Goal: Task Accomplishment & Management: Use online tool/utility

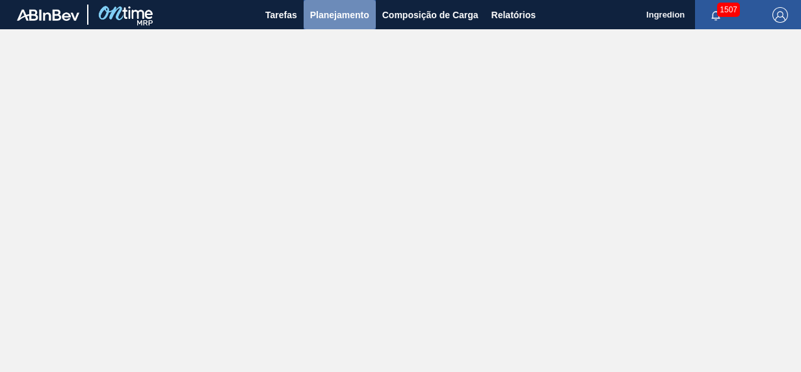
click at [349, 21] on span "Planejamento" at bounding box center [339, 15] width 59 height 16
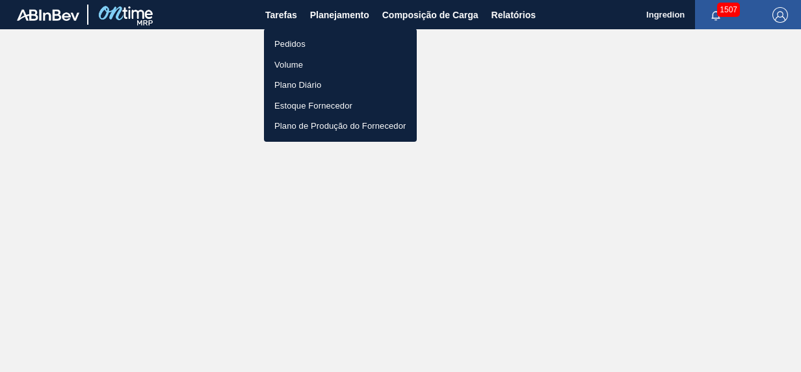
click at [356, 43] on li "Pedidos" at bounding box center [340, 44] width 153 height 21
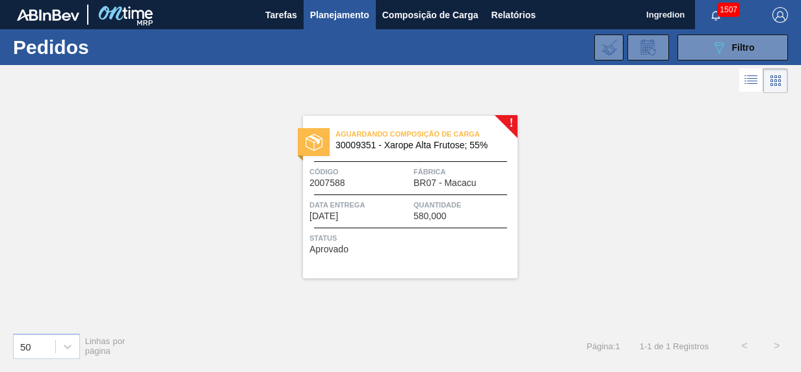
click at [405, 173] on span "Código" at bounding box center [359, 171] width 101 height 13
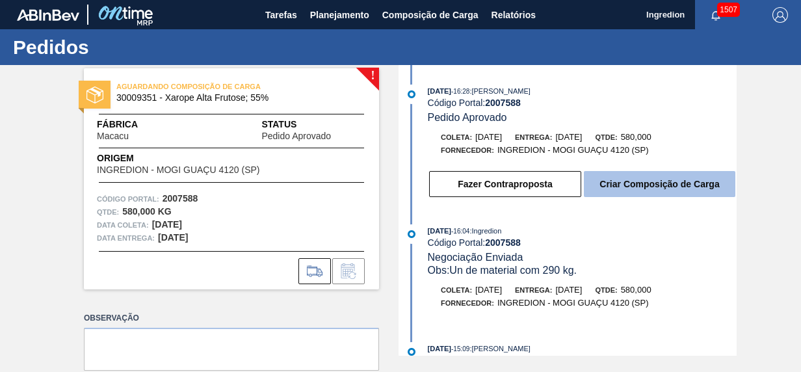
click at [673, 195] on button "Criar Composição de Carga" at bounding box center [659, 184] width 151 height 26
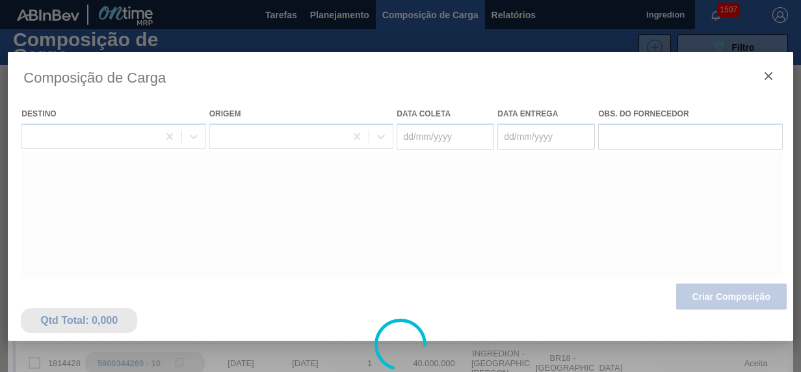
type coleta "[DATE]"
type entrega "[DATE]"
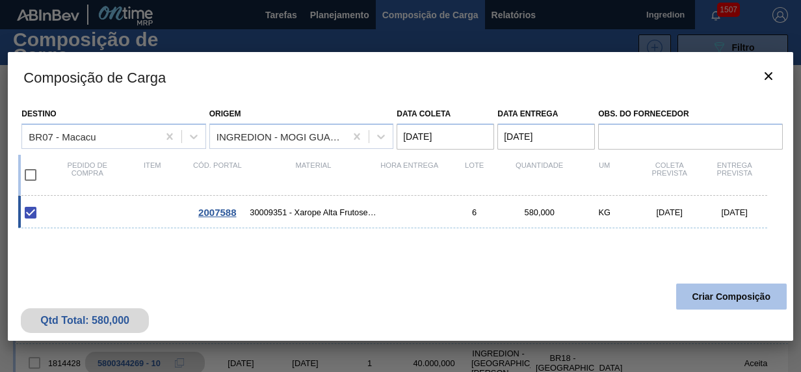
click at [707, 298] on button "Criar Composição" at bounding box center [731, 296] width 110 height 26
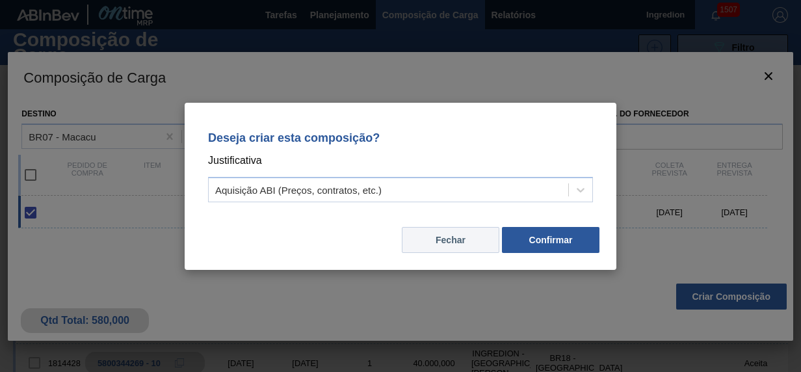
click at [450, 236] on button "Fechar" at bounding box center [450, 240] width 97 height 26
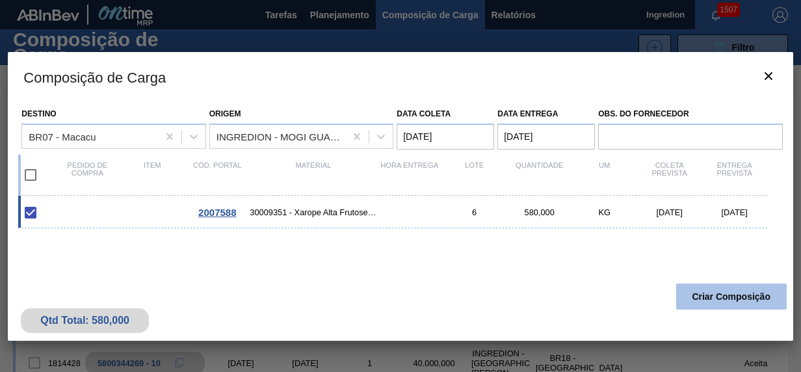
click at [690, 296] on button "Criar Composição" at bounding box center [731, 296] width 110 height 26
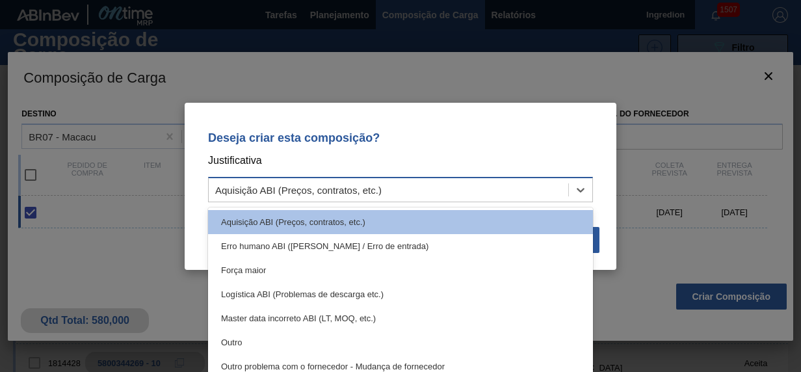
click at [437, 191] on div "Aquisição ABI (Preços, contratos, etc.)" at bounding box center [388, 189] width 359 height 19
click at [497, 135] on p "Deseja criar esta composição?" at bounding box center [400, 137] width 385 height 13
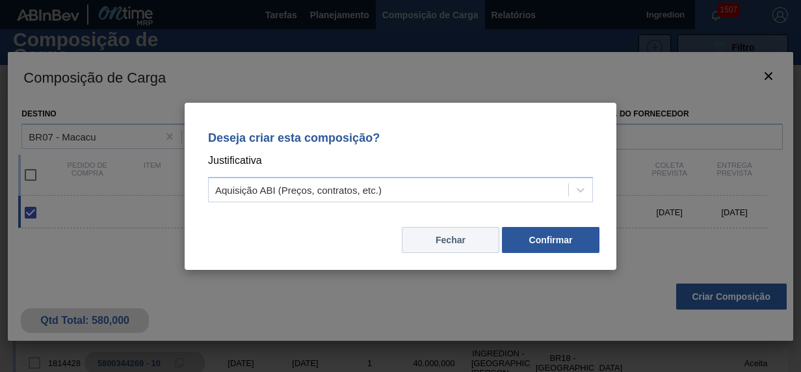
click at [473, 227] on button "Fechar" at bounding box center [450, 240] width 97 height 26
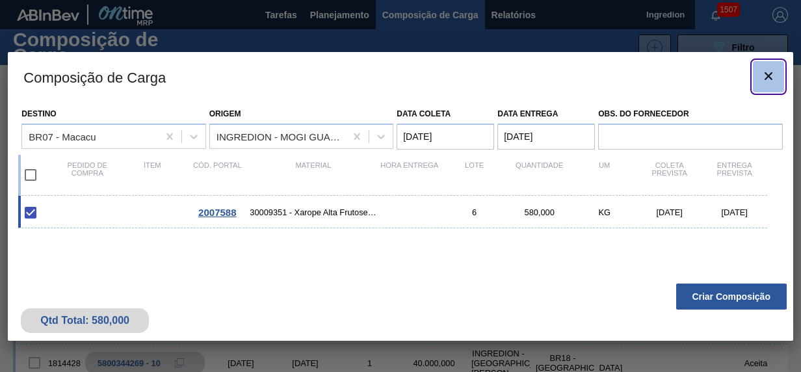
click at [769, 81] on icon "botão de ícone" at bounding box center [768, 76] width 16 height 16
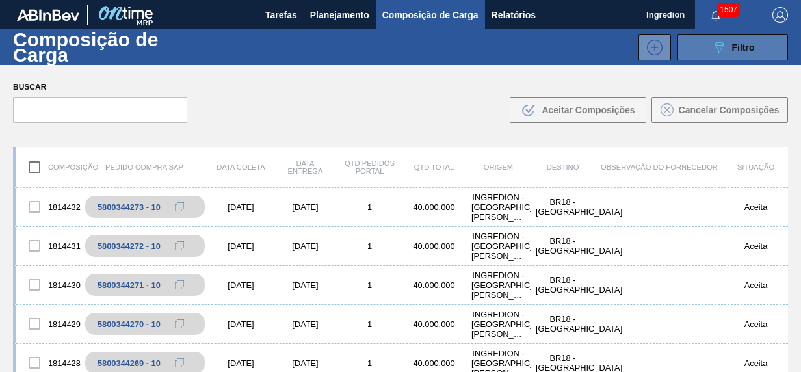
click at [755, 51] on button "089F7B8B-B2A5-4AFE-B5C0-19BA573D28AC Filtro" at bounding box center [732, 47] width 110 height 26
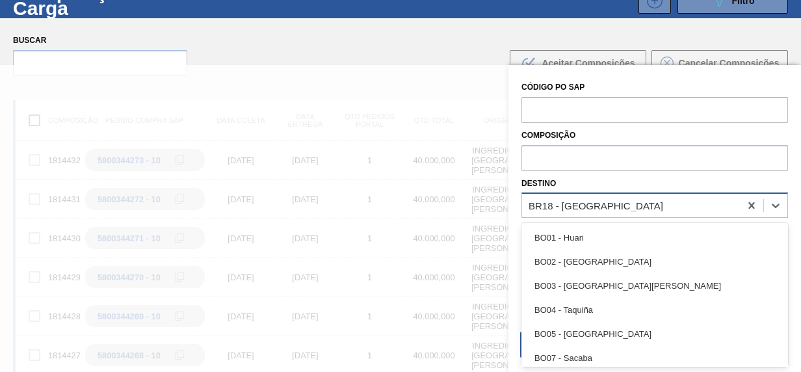
click at [589, 214] on div "BR18 - Pernambuco" at bounding box center [631, 205] width 218 height 19
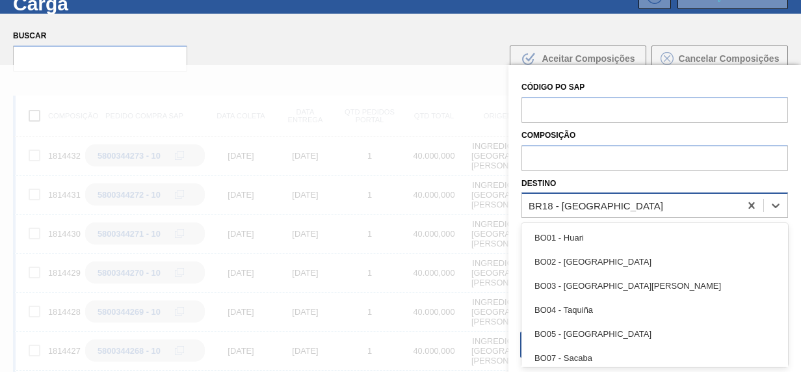
scroll to position [51, 0]
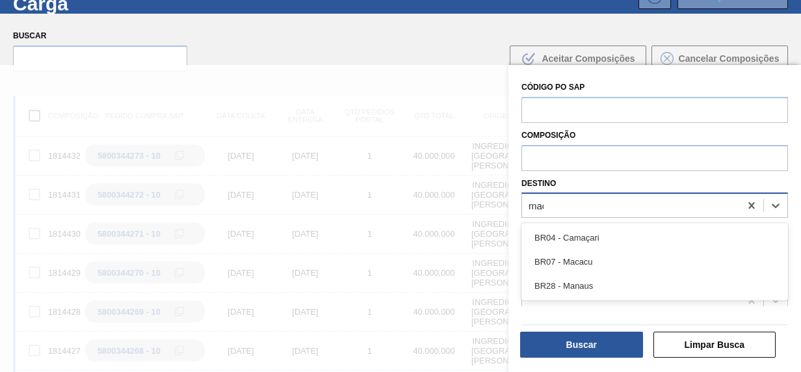
type input "maca"
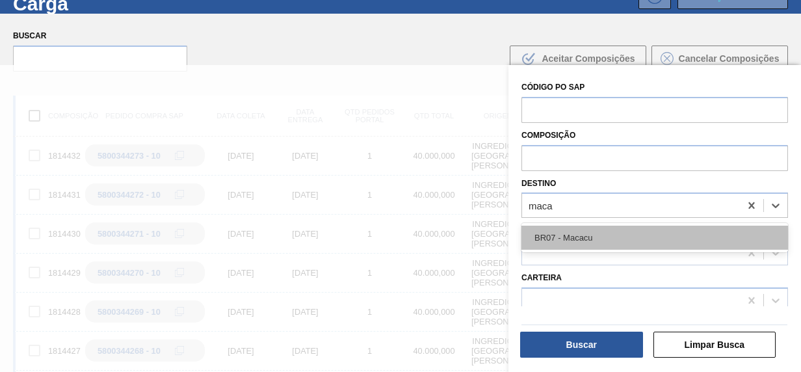
click at [591, 238] on div "BR07 - Macacu" at bounding box center [654, 238] width 266 height 24
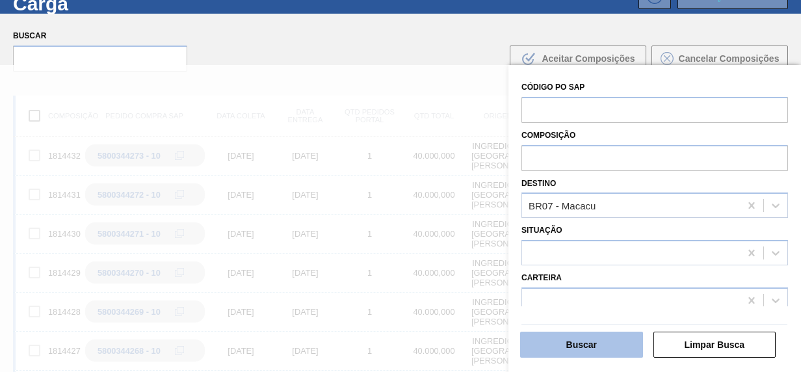
click at [612, 347] on button "Buscar" at bounding box center [581, 344] width 123 height 26
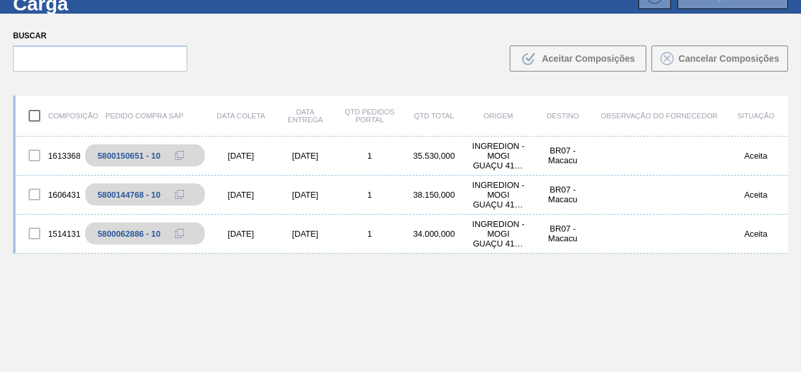
click at [790, 79] on div "Buscar .b{fill:var(--color-action-default)} Aceitar Composições Cancelar Compos…" at bounding box center [400, 49] width 801 height 71
click at [798, 47] on div "Buscar .b{fill:var(--color-action-default)} Aceitar Composições Cancelar Compos…" at bounding box center [400, 49] width 801 height 71
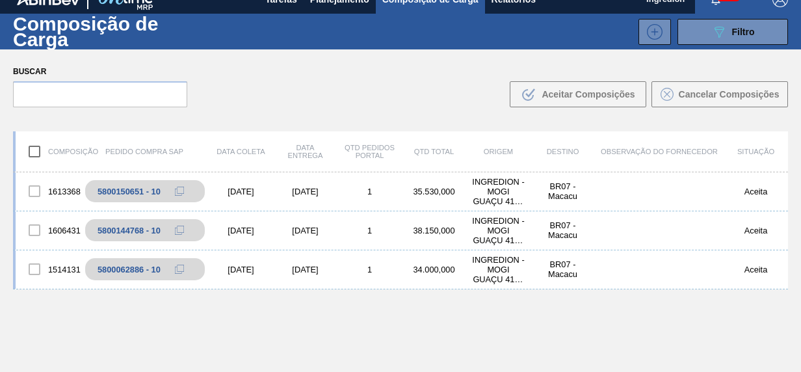
scroll to position [5, 0]
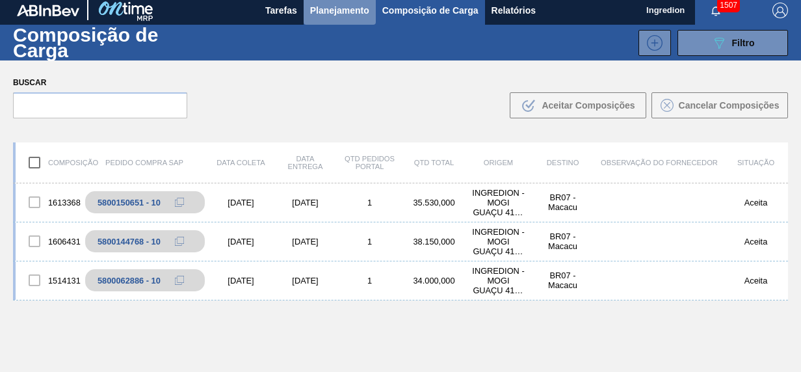
click at [341, 10] on span "Planejamento" at bounding box center [339, 11] width 59 height 16
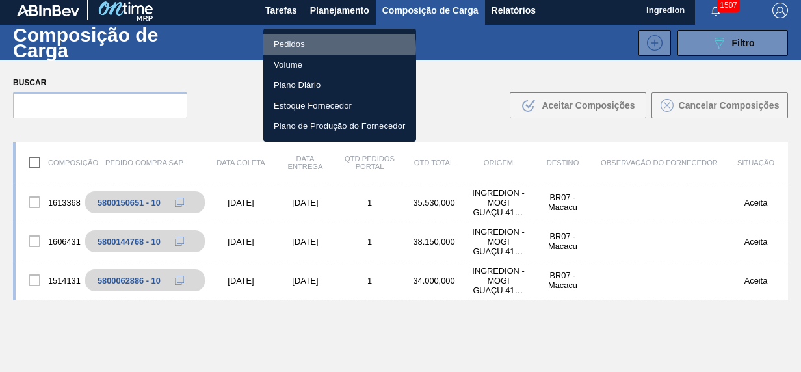
click at [338, 48] on li "Pedidos" at bounding box center [339, 44] width 153 height 21
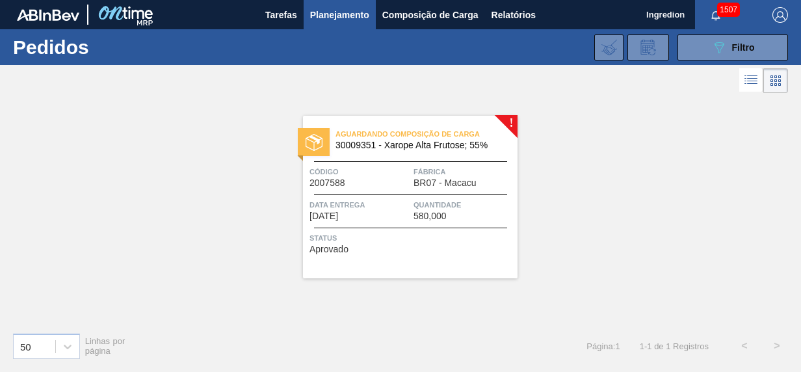
click at [383, 160] on div "Aguardando Composição de Carga 30009351 - Xarope Alta Frutose; 55% Código 20075…" at bounding box center [410, 197] width 214 height 162
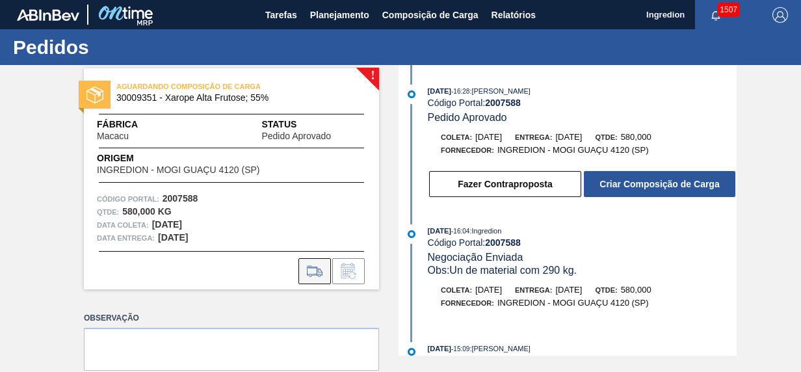
click at [304, 268] on icon at bounding box center [314, 271] width 21 height 16
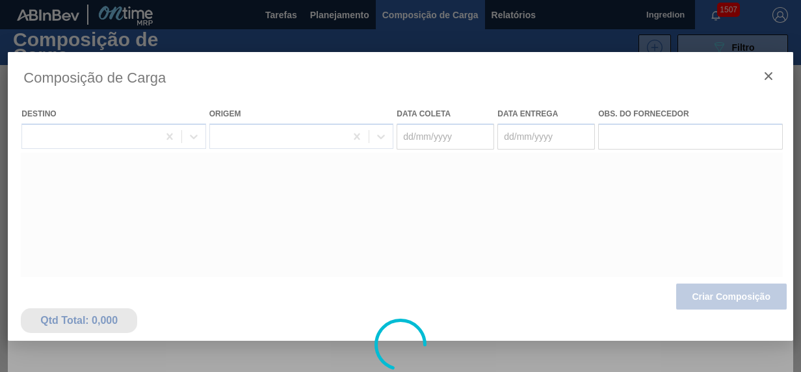
type coleta "[DATE]"
type entrega "[DATE]"
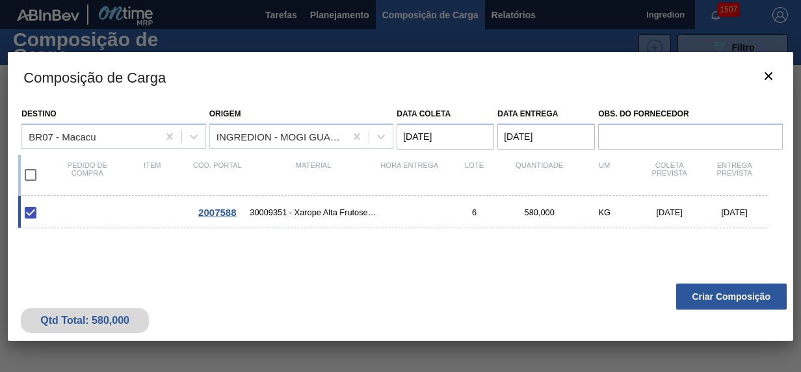
click at [720, 304] on button "Criar Composição" at bounding box center [731, 296] width 110 height 26
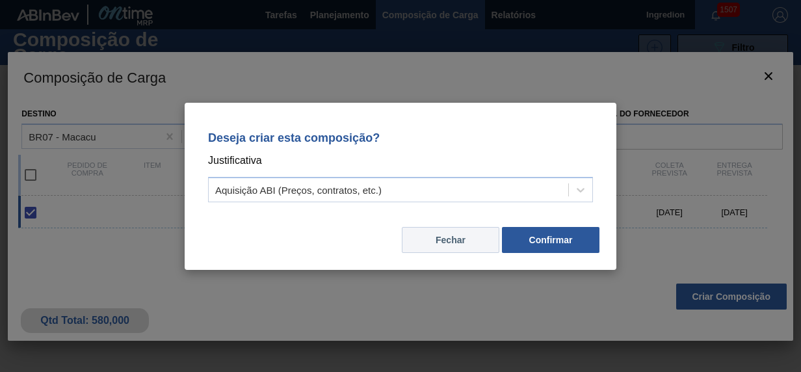
click at [445, 233] on button "Fechar" at bounding box center [450, 240] width 97 height 26
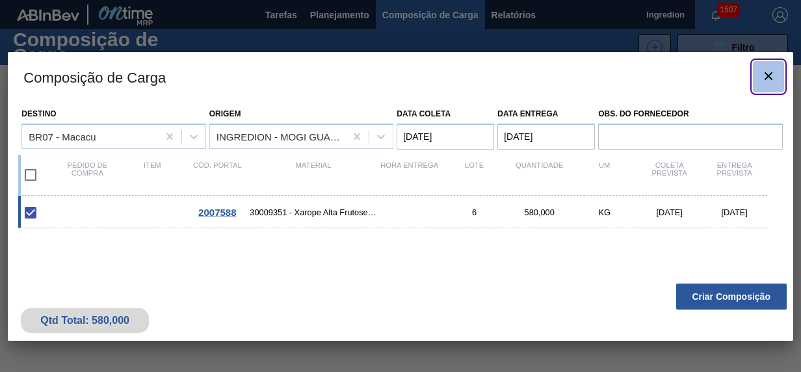
click at [772, 71] on icon "botão de ícone" at bounding box center [768, 76] width 16 height 16
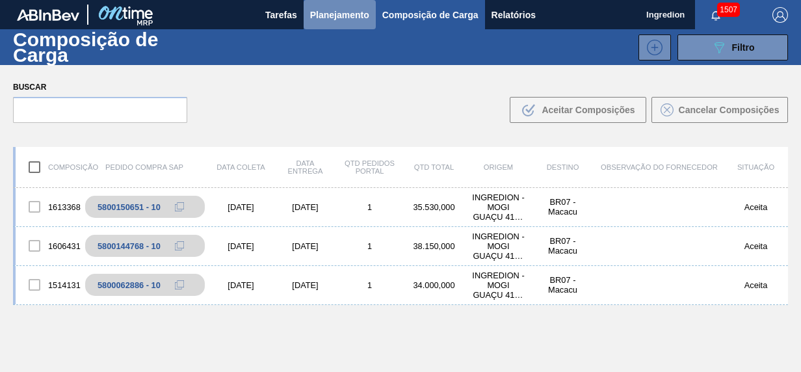
click at [314, 23] on button "Planejamento" at bounding box center [340, 14] width 72 height 29
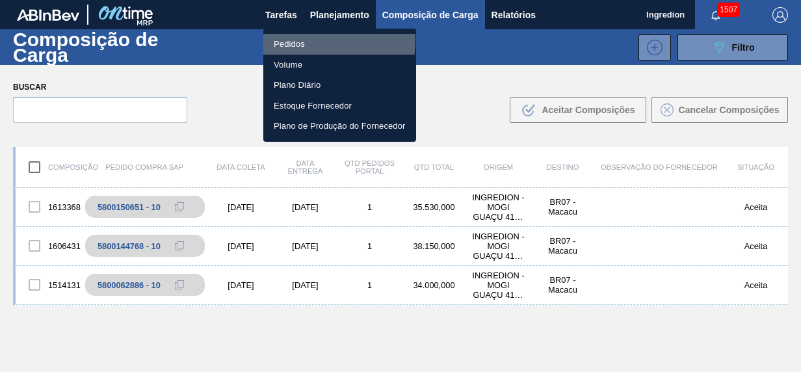
click at [298, 40] on li "Pedidos" at bounding box center [339, 44] width 153 height 21
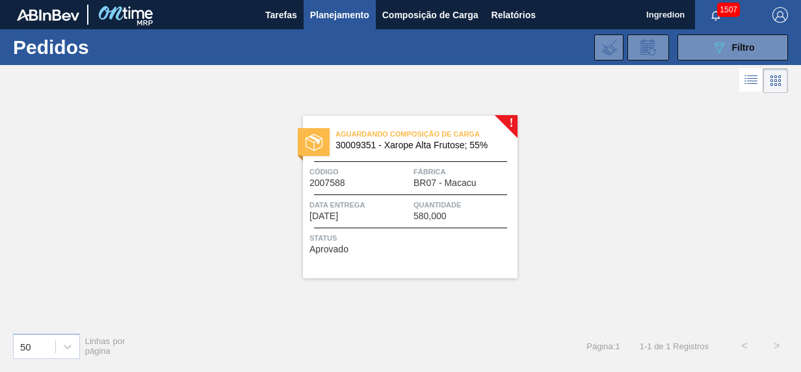
click at [408, 175] on span "Código" at bounding box center [359, 171] width 101 height 13
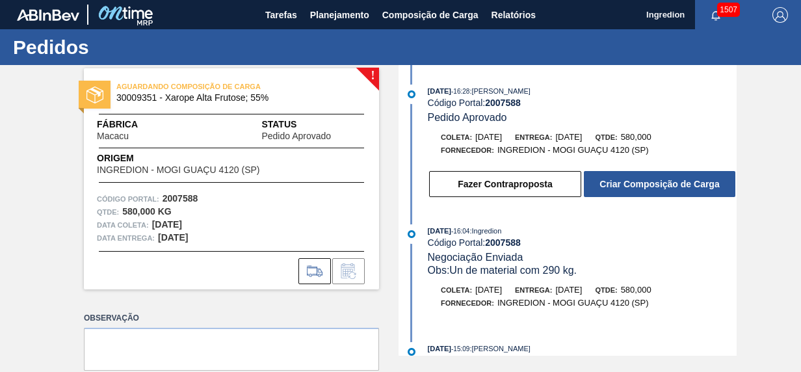
click at [698, 199] on div "12/08/2025 - 16:28 : JULIA SILVA DE ALMEIDA Código Portal: 2007588 Pedido Aprov…" at bounding box center [569, 144] width 335 height 120
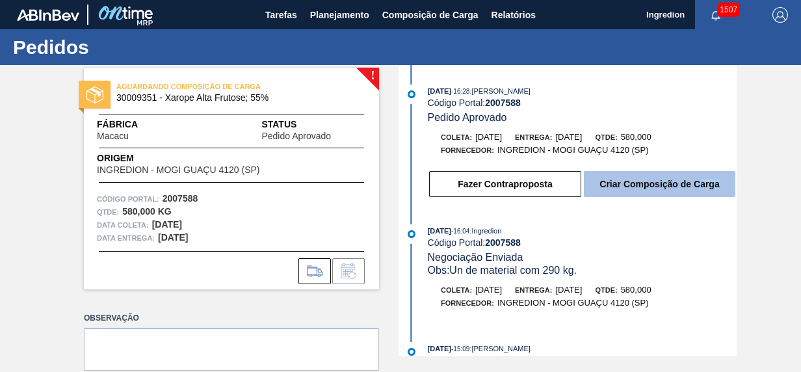
drag, startPoint x: 698, startPoint y: 199, endPoint x: 696, endPoint y: 187, distance: 12.5
click at [696, 187] on button "Criar Composição de Carga" at bounding box center [659, 184] width 151 height 26
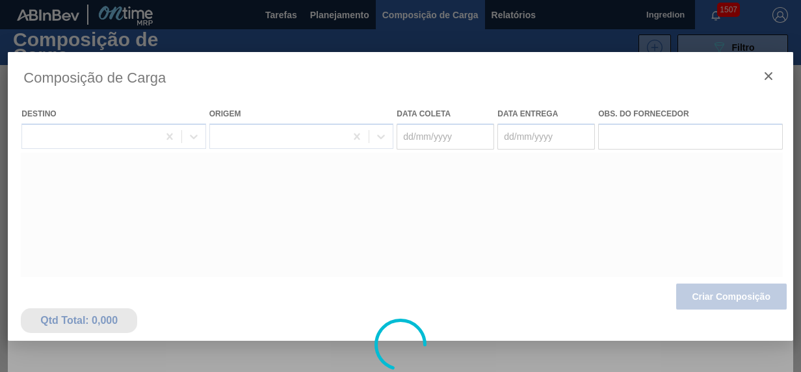
type coleta "[DATE]"
type entrega "[DATE]"
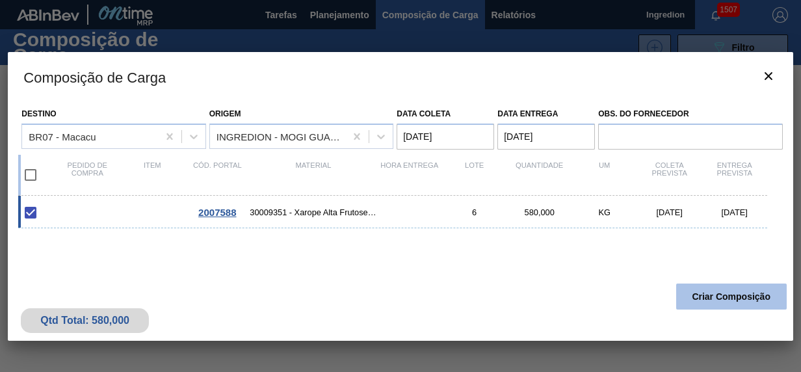
click at [699, 293] on button "Criar Composição" at bounding box center [731, 296] width 110 height 26
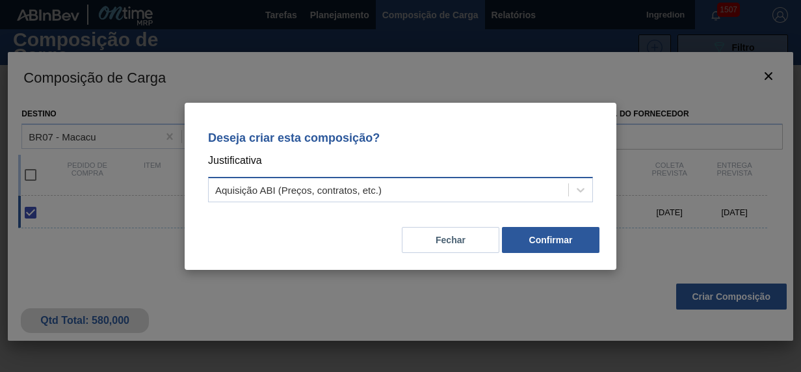
click at [370, 192] on div "Aquisição ABI (Preços, contratos, etc.)" at bounding box center [298, 189] width 166 height 11
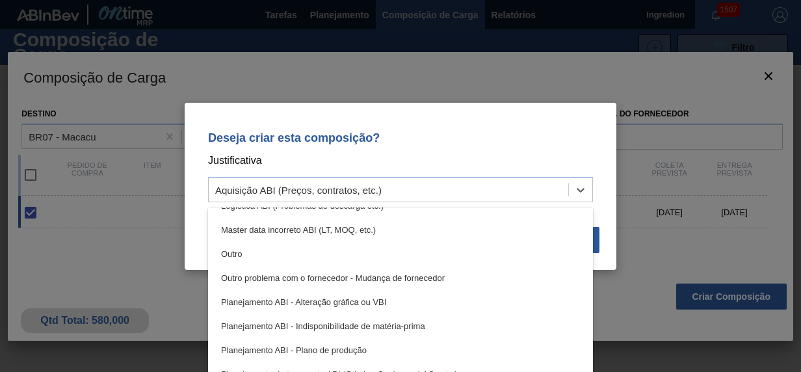
scroll to position [94, 0]
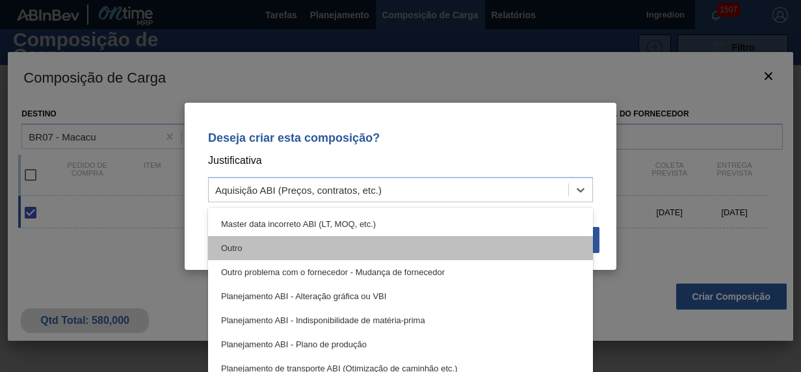
click at [551, 250] on div "Outro" at bounding box center [400, 248] width 385 height 24
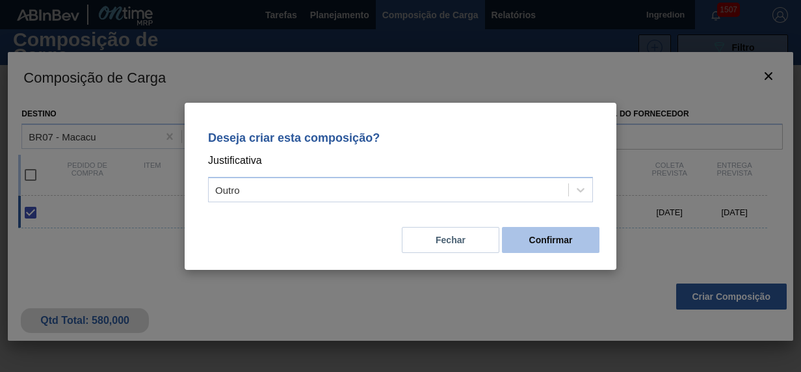
click at [565, 237] on button "Confirmar" at bounding box center [550, 240] width 97 height 26
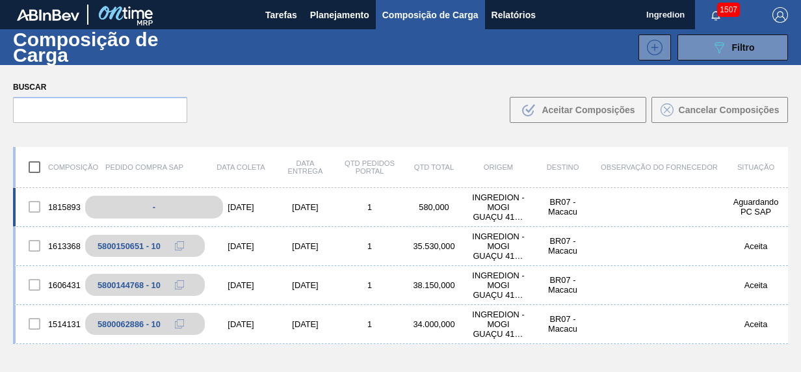
click at [138, 205] on div "-" at bounding box center [154, 207] width 138 height 23
click at [758, 213] on div "Aguardando PC SAP" at bounding box center [755, 206] width 64 height 19
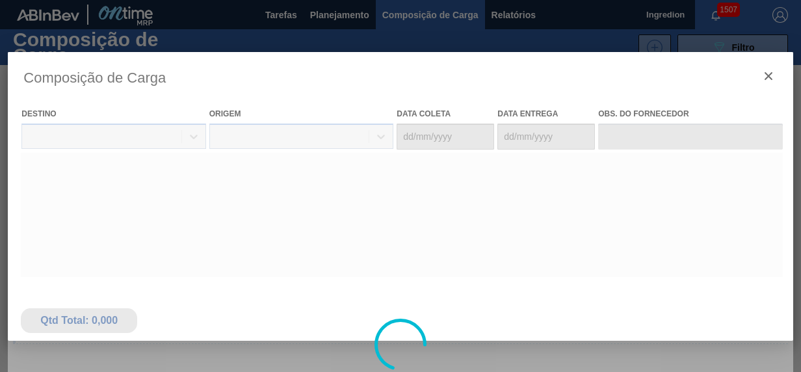
click at [758, 213] on div at bounding box center [400, 344] width 785 height 585
type coleta "[DATE]"
type entrega "[DATE]"
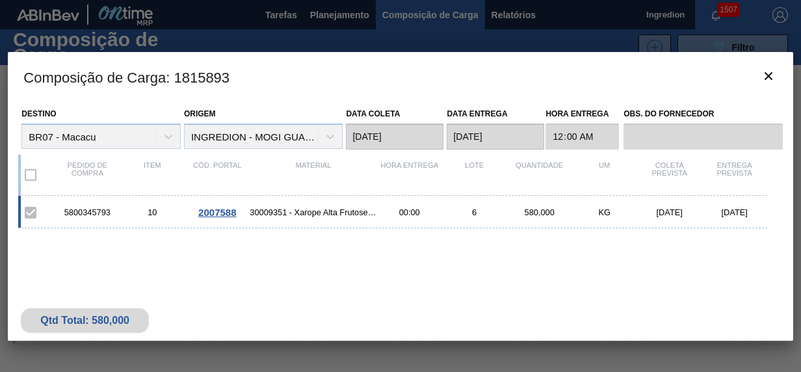
click at [94, 209] on div "5800345793" at bounding box center [87, 212] width 65 height 10
drag, startPoint x: 71, startPoint y: 211, endPoint x: 99, endPoint y: 212, distance: 27.3
click at [99, 212] on div "5800345793" at bounding box center [87, 212] width 65 height 10
drag, startPoint x: 99, startPoint y: 212, endPoint x: 111, endPoint y: 213, distance: 12.4
click at [111, 213] on div "5800345793" at bounding box center [87, 212] width 65 height 10
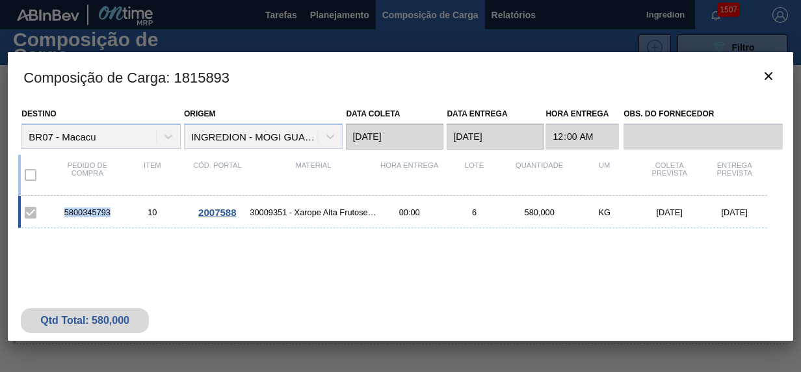
copy div "5800345793"
